Goal: Task Accomplishment & Management: Manage account settings

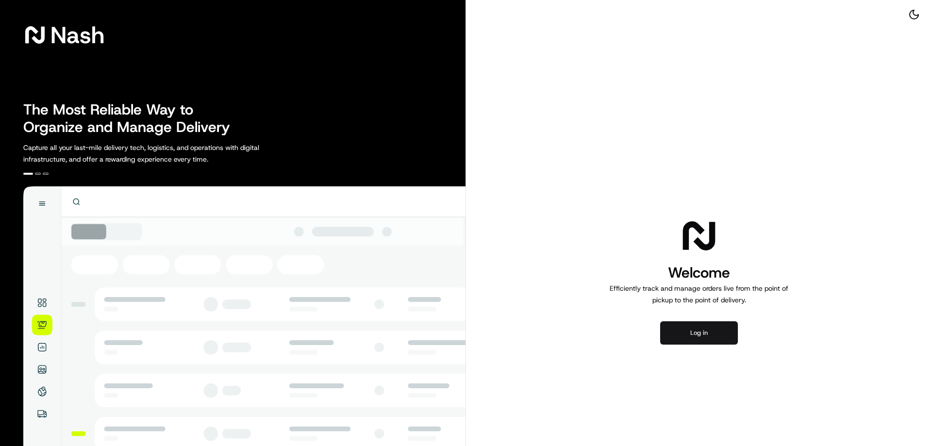
click at [704, 334] on button "Log in" at bounding box center [699, 332] width 78 height 23
